Goal: Information Seeking & Learning: Check status

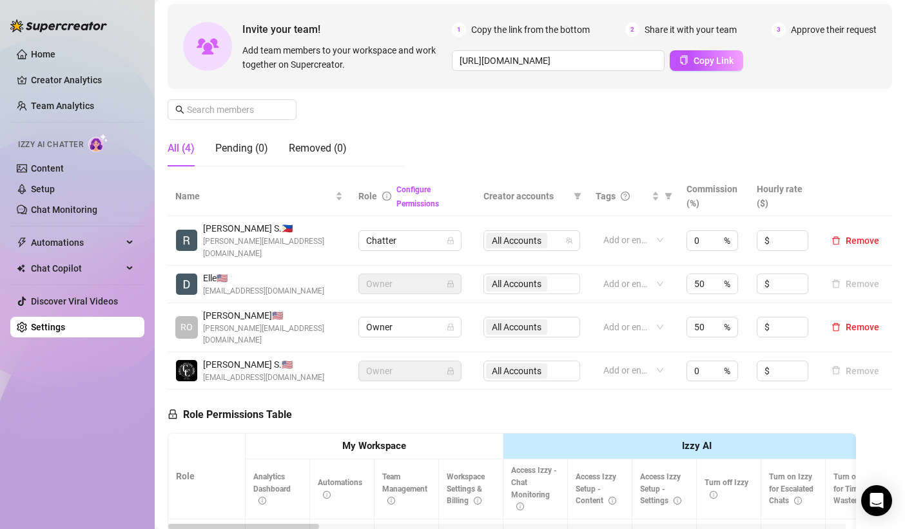
scroll to position [106, 0]
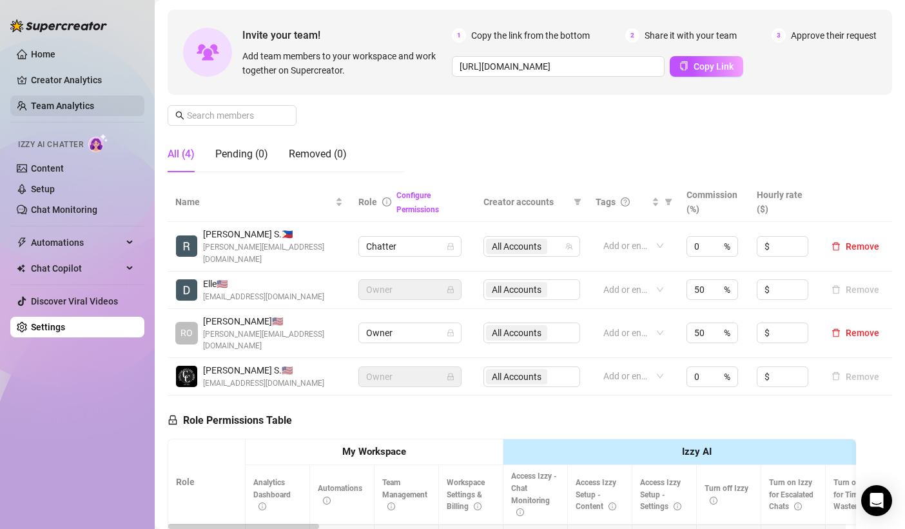
click at [81, 110] on link "Team Analytics" at bounding box center [62, 106] width 63 height 10
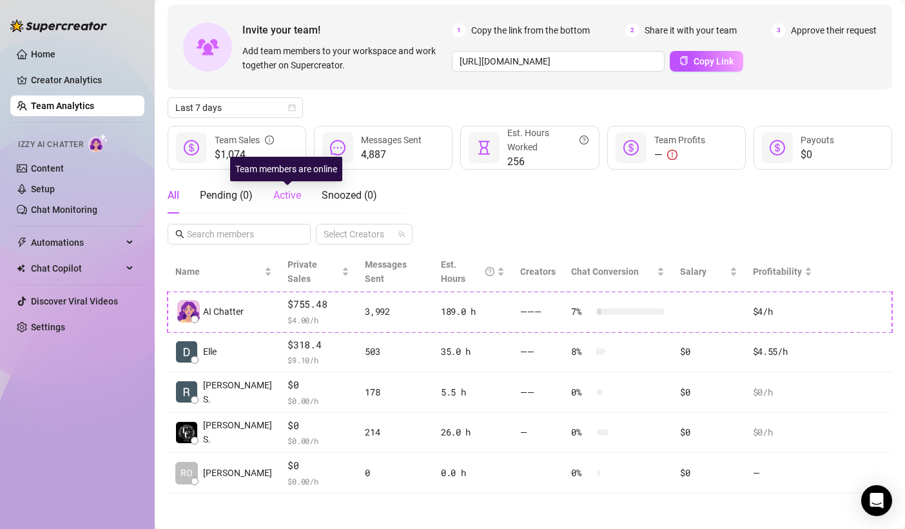
scroll to position [57, 0]
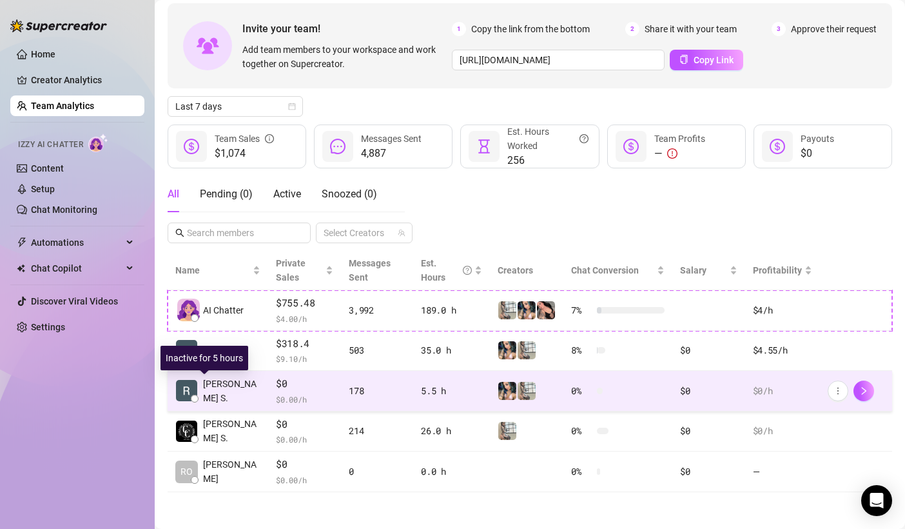
click at [213, 392] on span "[PERSON_NAME] S." at bounding box center [231, 391] width 57 height 28
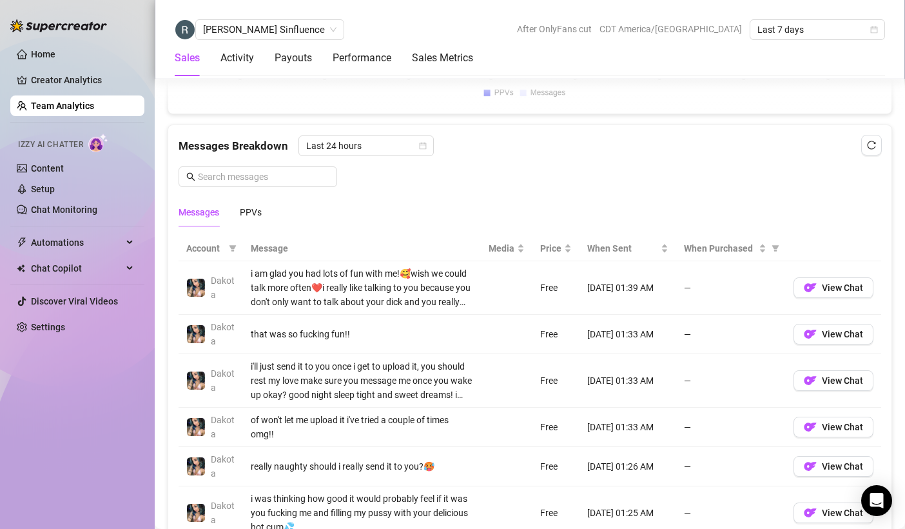
scroll to position [793, 0]
click at [254, 211] on div "PPVs" at bounding box center [251, 213] width 22 height 14
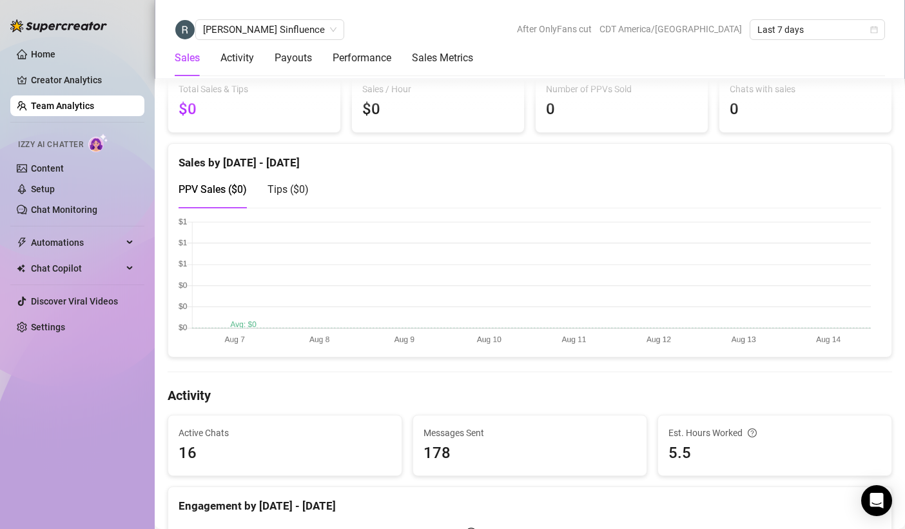
scroll to position [0, 0]
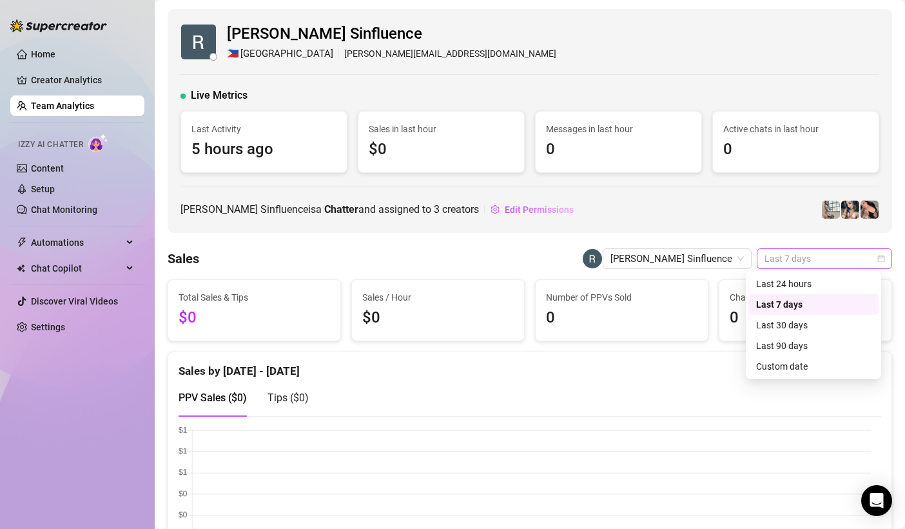
click at [820, 261] on span "Last 7 days" at bounding box center [825, 258] width 120 height 19
click at [790, 286] on div "Last 24 hours" at bounding box center [813, 284] width 115 height 14
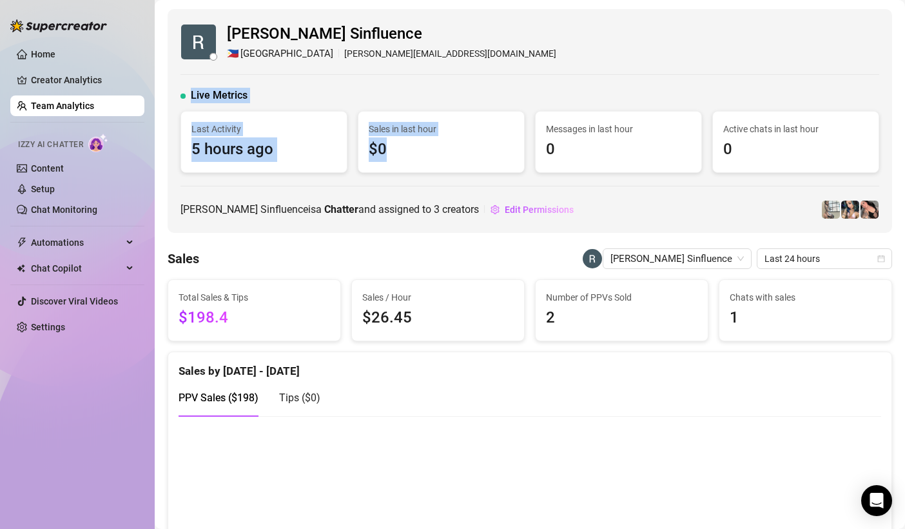
drag, startPoint x: 411, startPoint y: 144, endPoint x: 187, endPoint y: 97, distance: 228.8
click at [187, 97] on div "Live Metrics Last Activity 5 hours ago Sales in last hour $0 Messages in last h…" at bounding box center [530, 130] width 699 height 85
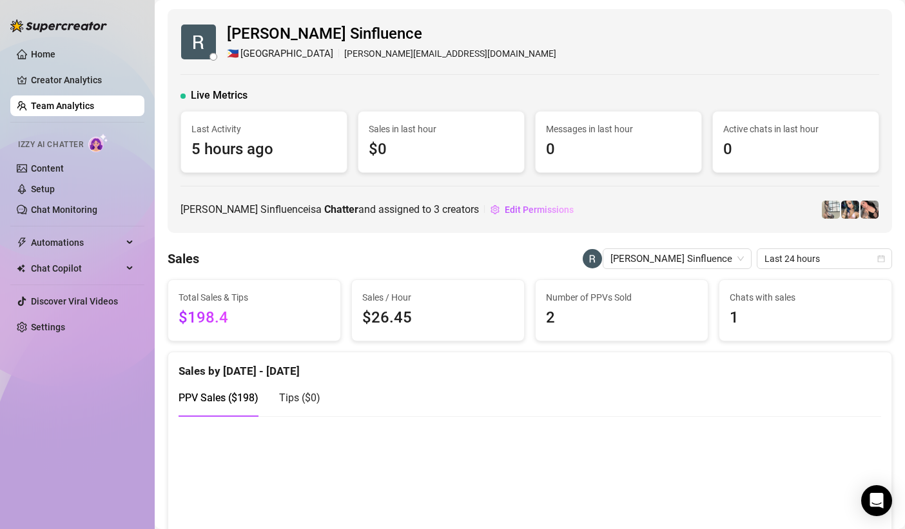
click at [440, 43] on div "[PERSON_NAME] Sinfluence 🇵🇭 Manila [PERSON_NAME][EMAIL_ADDRESS][DOMAIN_NAME]" at bounding box center [530, 41] width 699 height 39
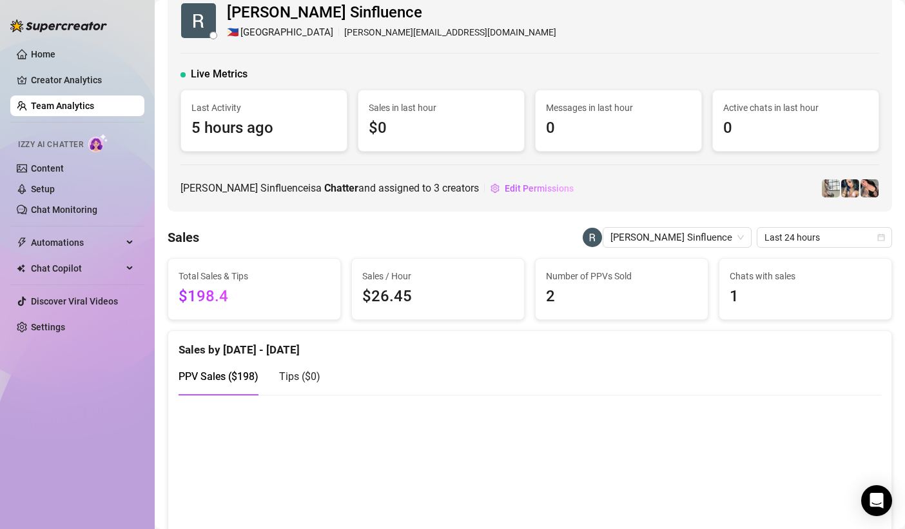
scroll to position [22, 0]
click at [843, 81] on div "Live Metrics Last Activity 5 hours ago Sales in last hour $0 Messages in last h…" at bounding box center [530, 108] width 699 height 85
click at [758, 12] on div "[PERSON_NAME] Sinfluence 🇵🇭 Manila [PERSON_NAME][EMAIL_ADDRESS][DOMAIN_NAME]" at bounding box center [530, 19] width 699 height 39
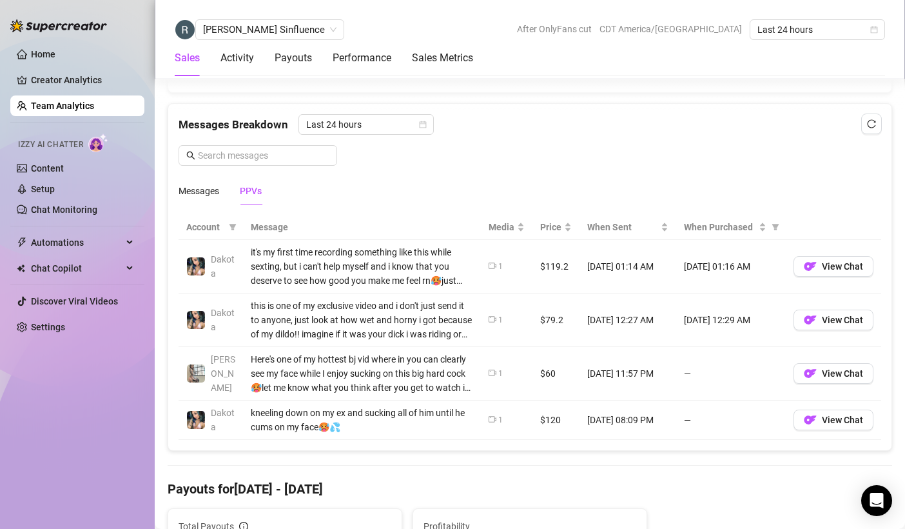
scroll to position [816, 0]
click at [809, 415] on button "View Chat" at bounding box center [834, 419] width 80 height 21
